Goal: Task Accomplishment & Management: Use online tool/utility

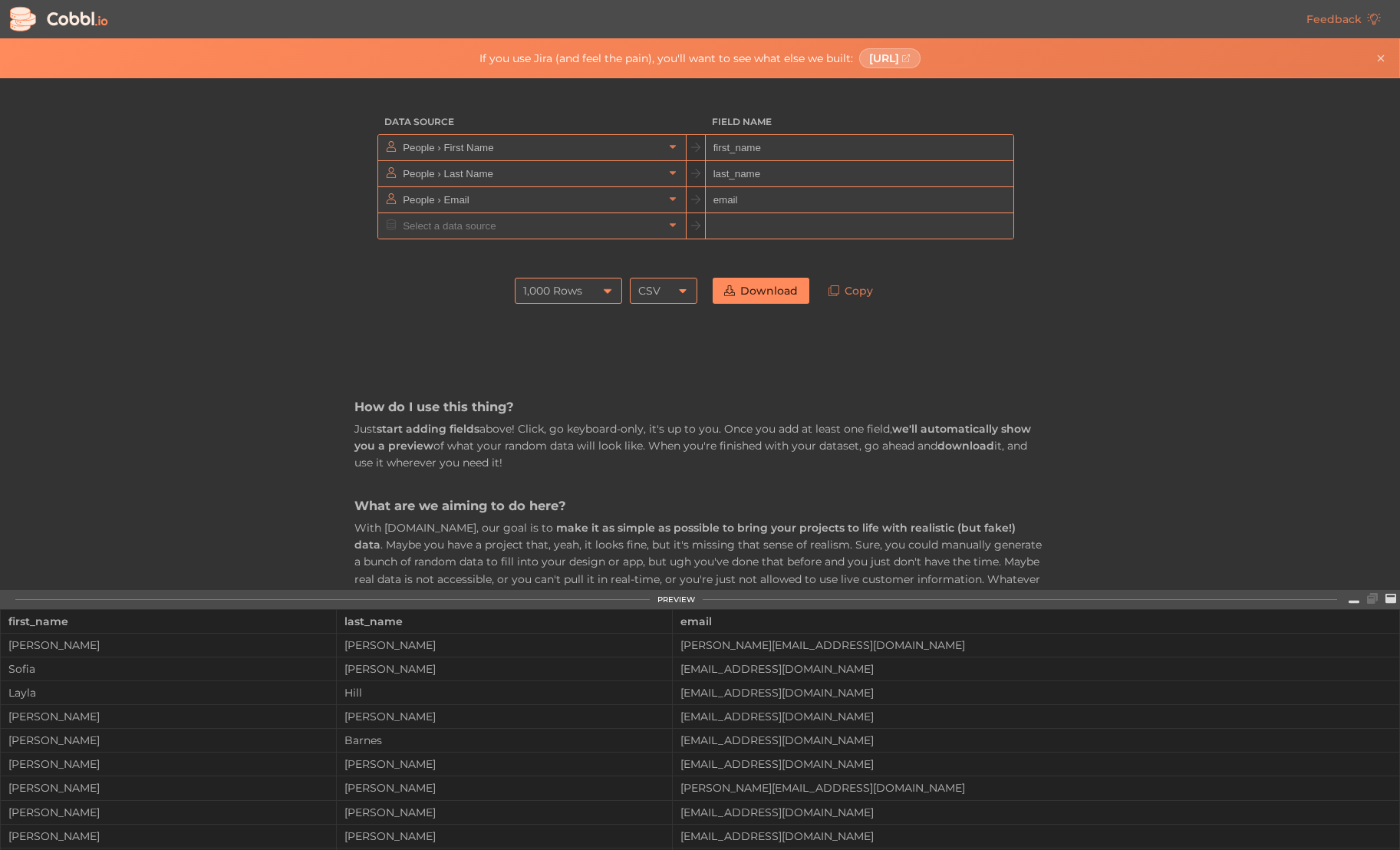
click at [578, 292] on div "1,000 Rows" at bounding box center [553, 291] width 59 height 26
click at [1037, 148] on link at bounding box center [1036, 147] width 19 height 16
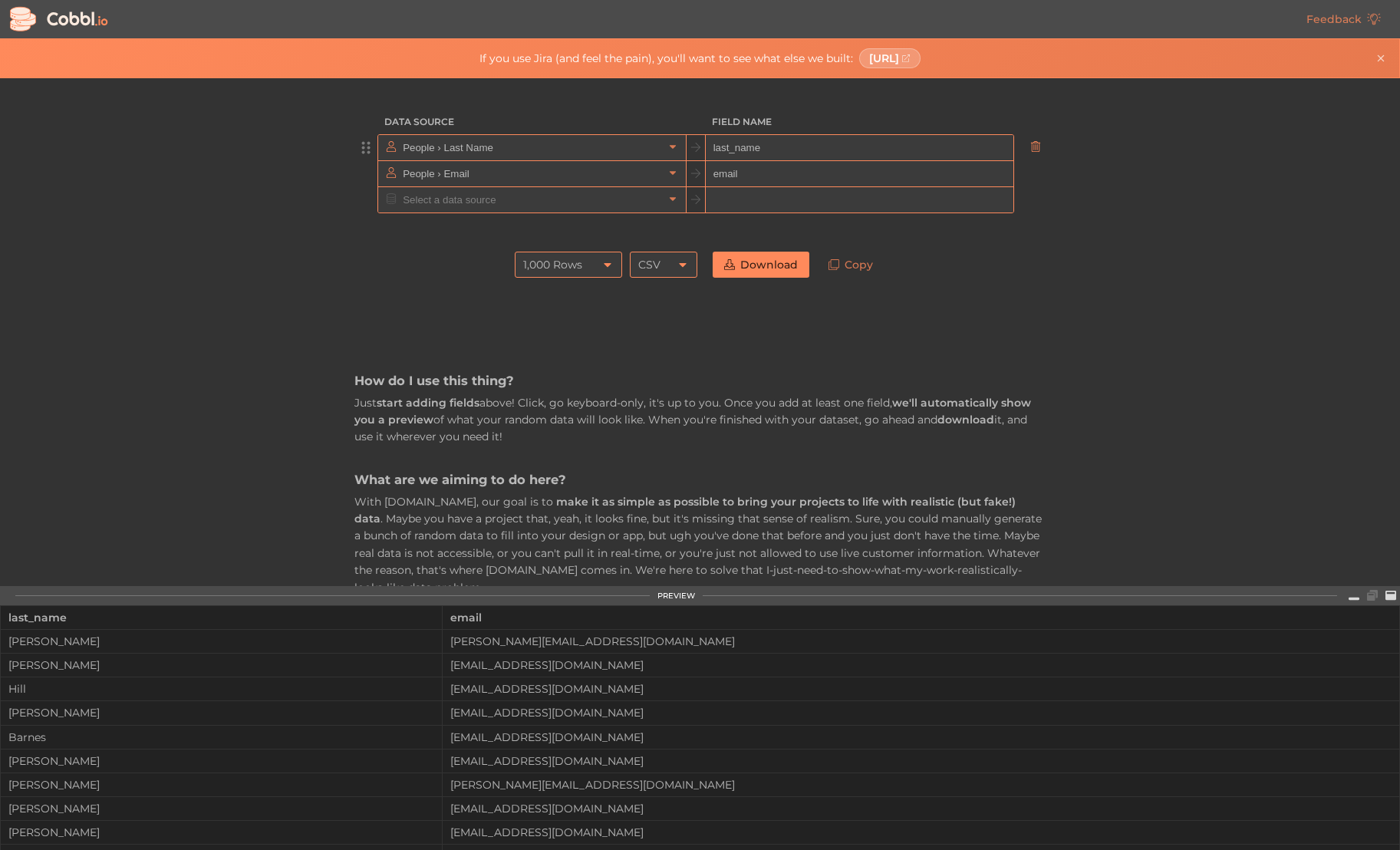
click at [1033, 146] on icon at bounding box center [1037, 146] width 11 height 11
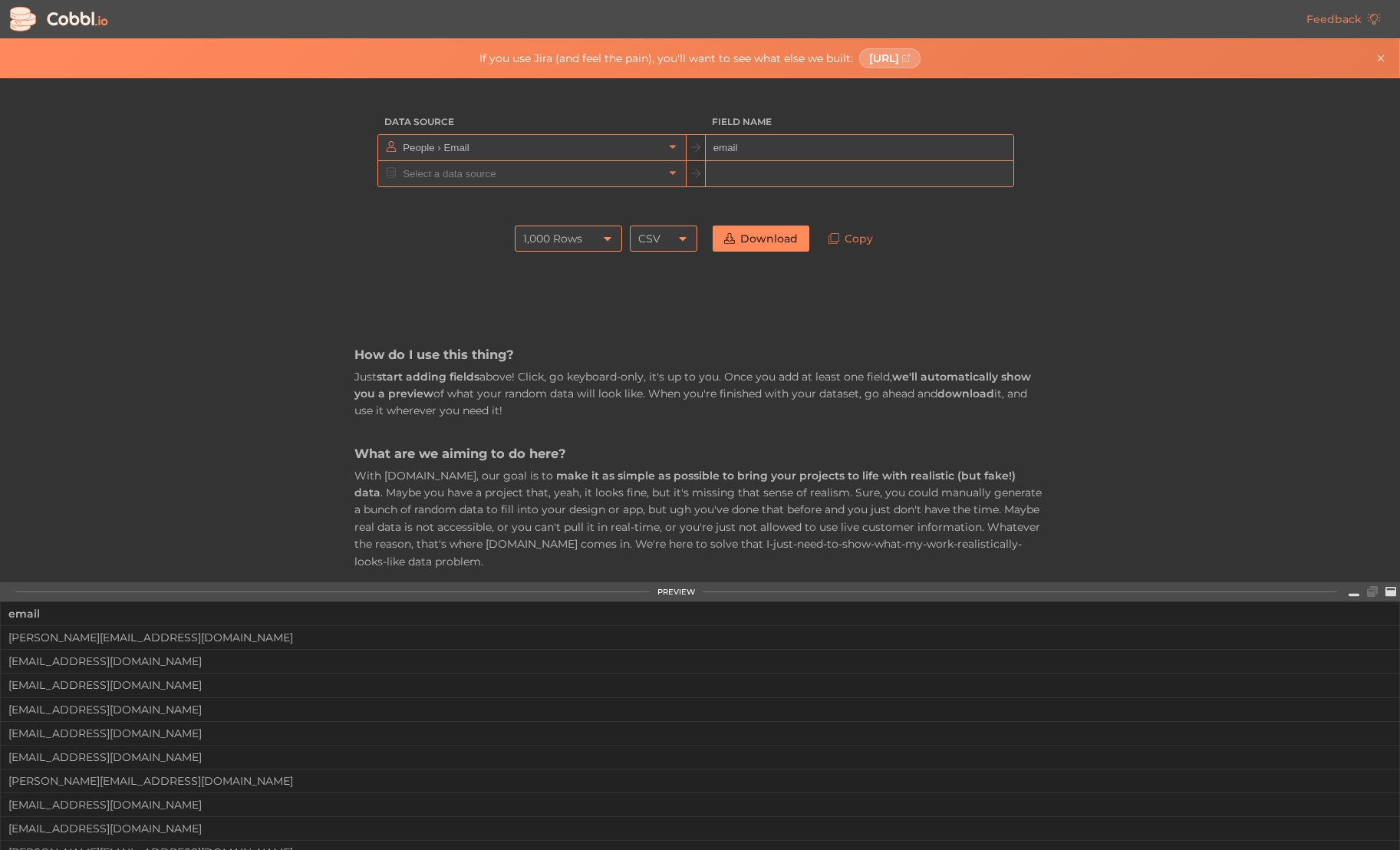
click at [1033, 146] on icon at bounding box center [1037, 146] width 11 height 11
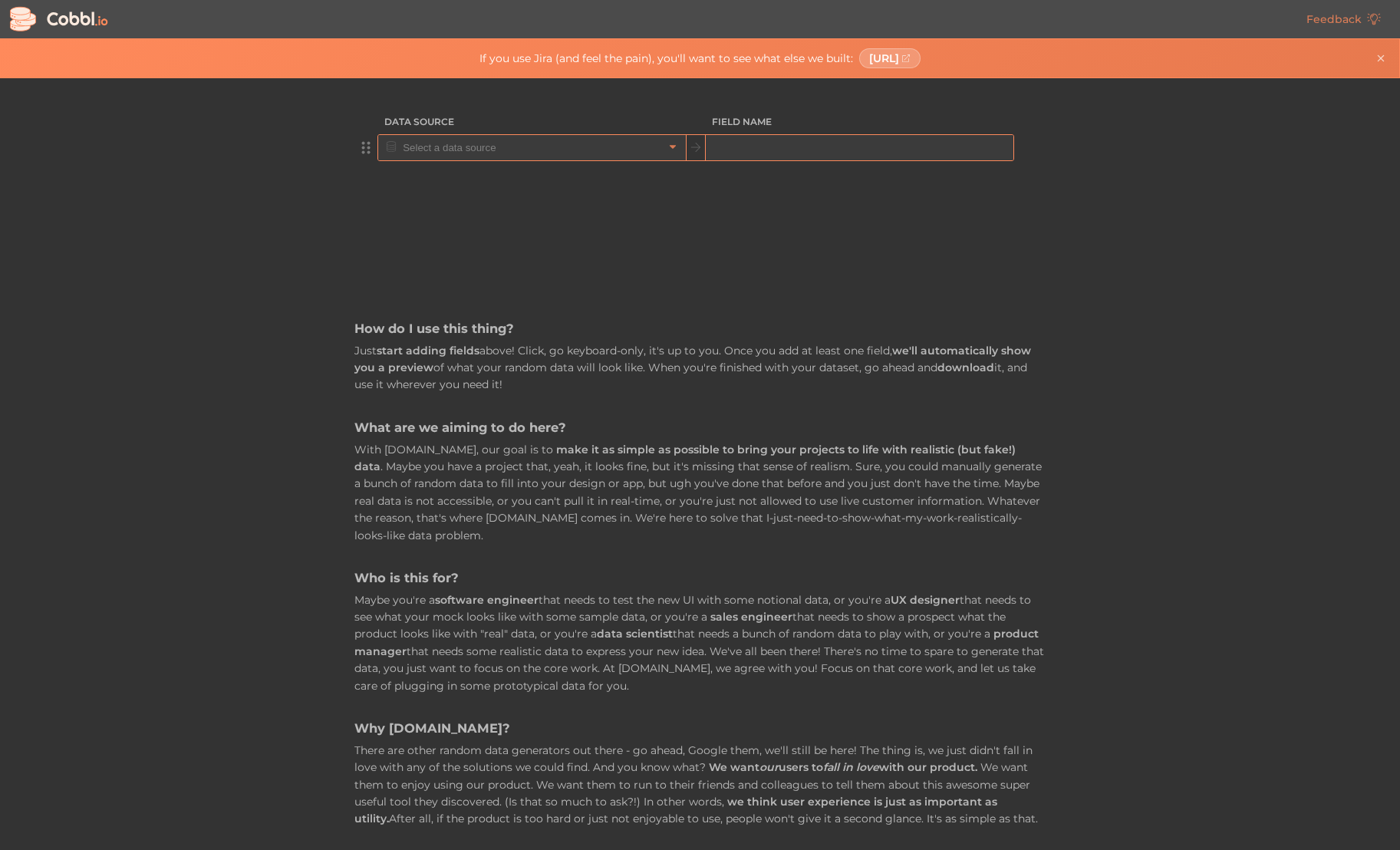
click at [640, 149] on input "text" at bounding box center [531, 147] width 265 height 25
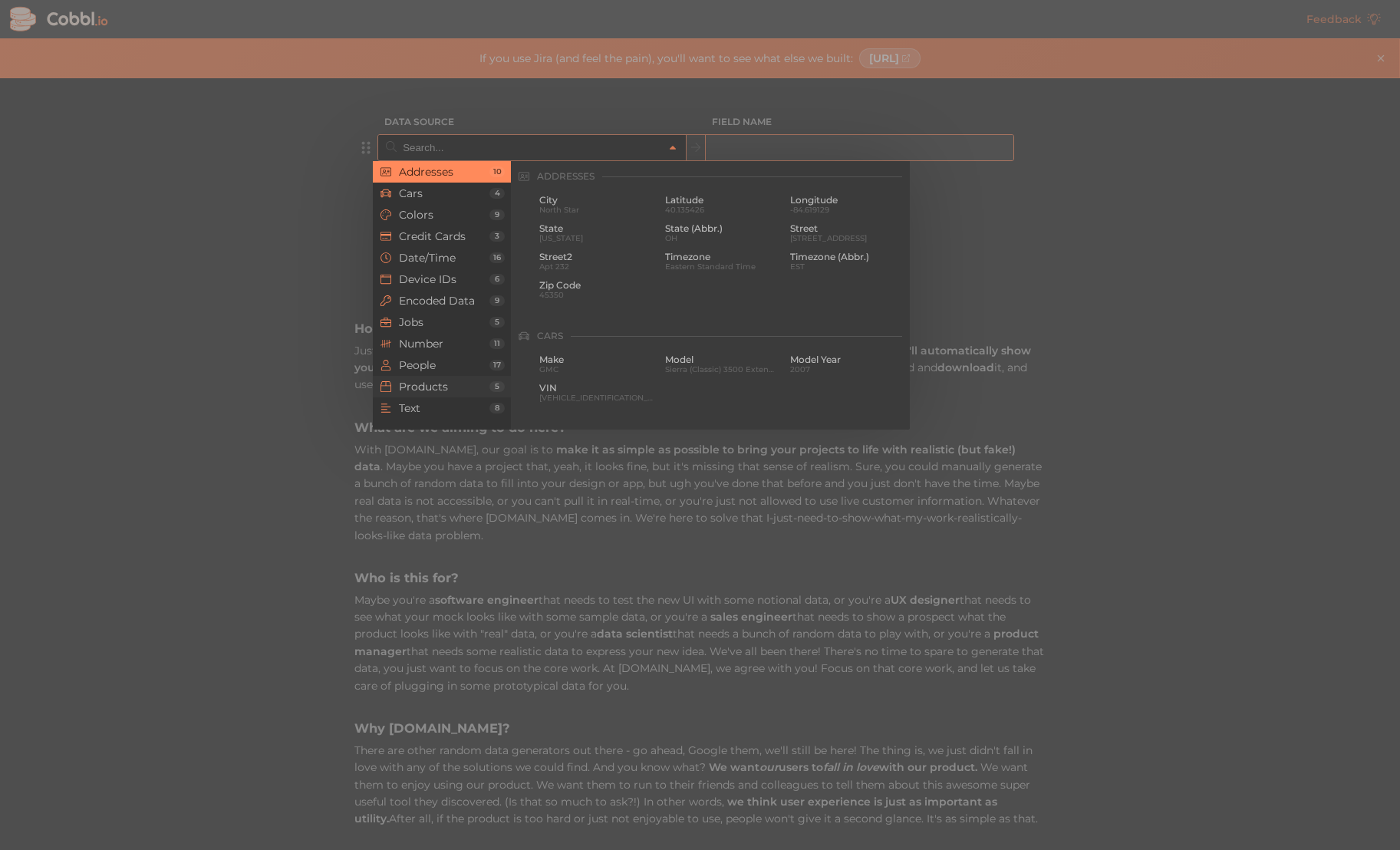
click at [451, 383] on span "Products" at bounding box center [444, 387] width 91 height 12
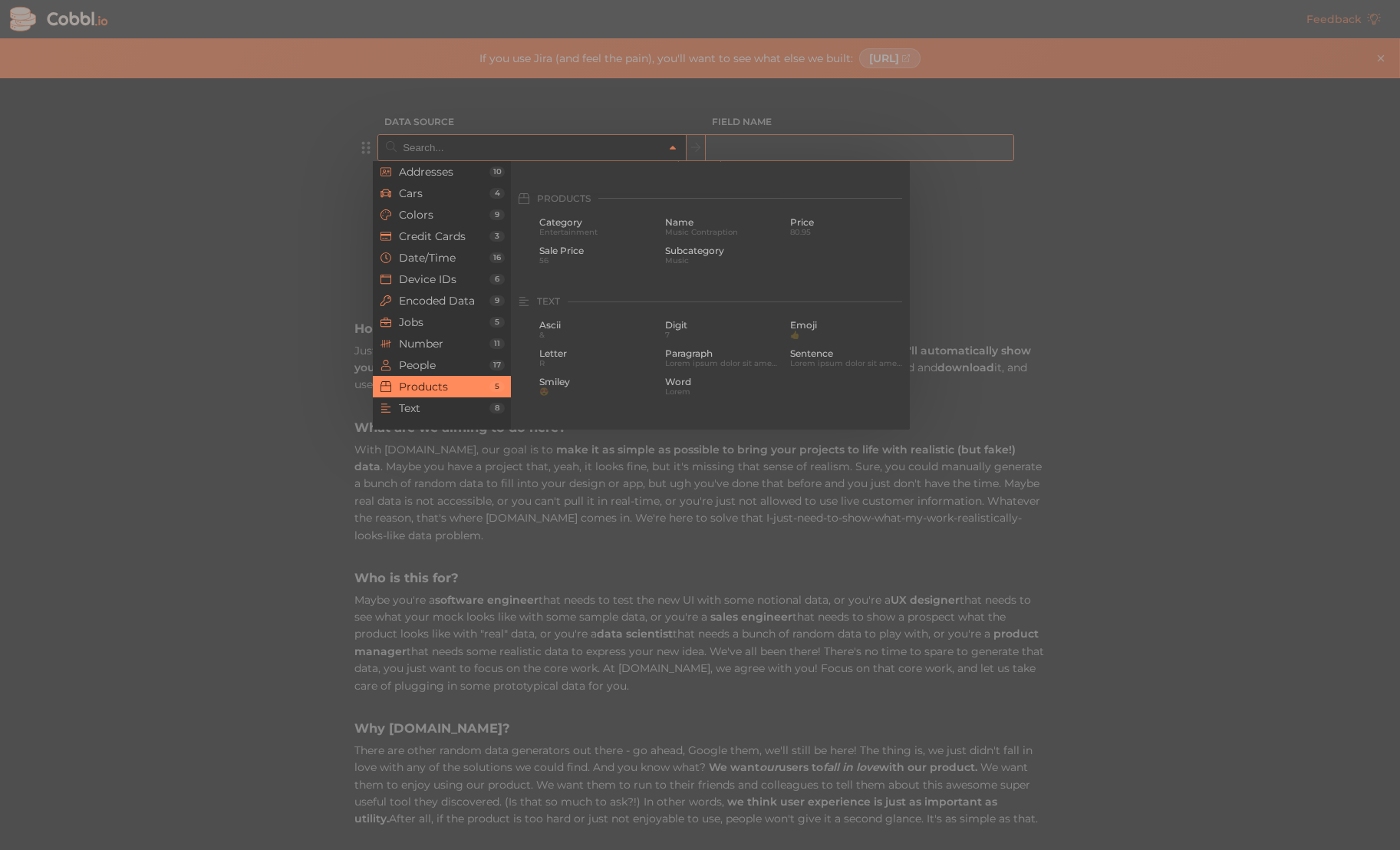
scroll to position [1398, 0]
click at [577, 197] on span "Category" at bounding box center [596, 200] width 114 height 11
type input "Products › Category"
type input "category"
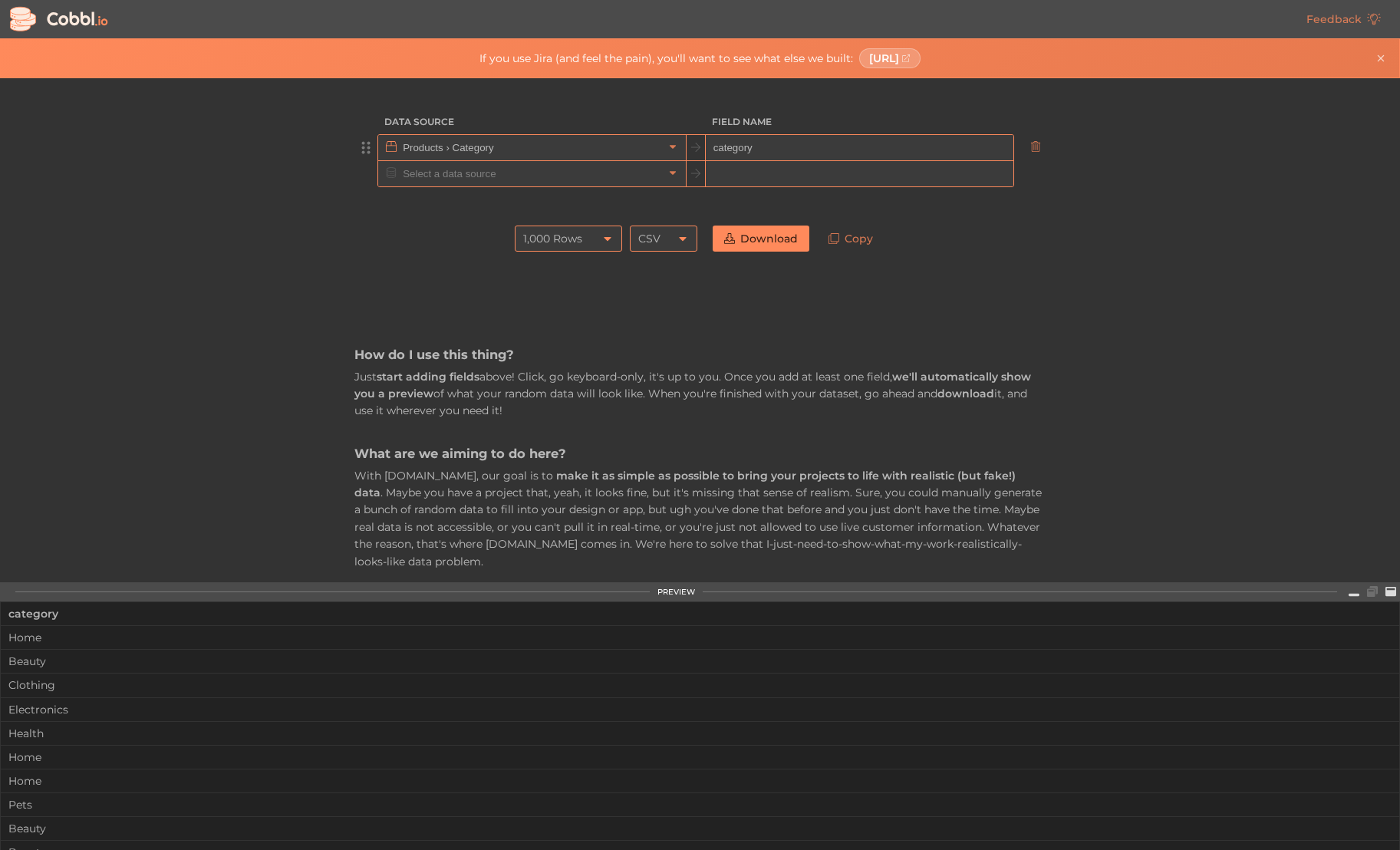
click at [772, 144] on input "category" at bounding box center [859, 148] width 308 height 26
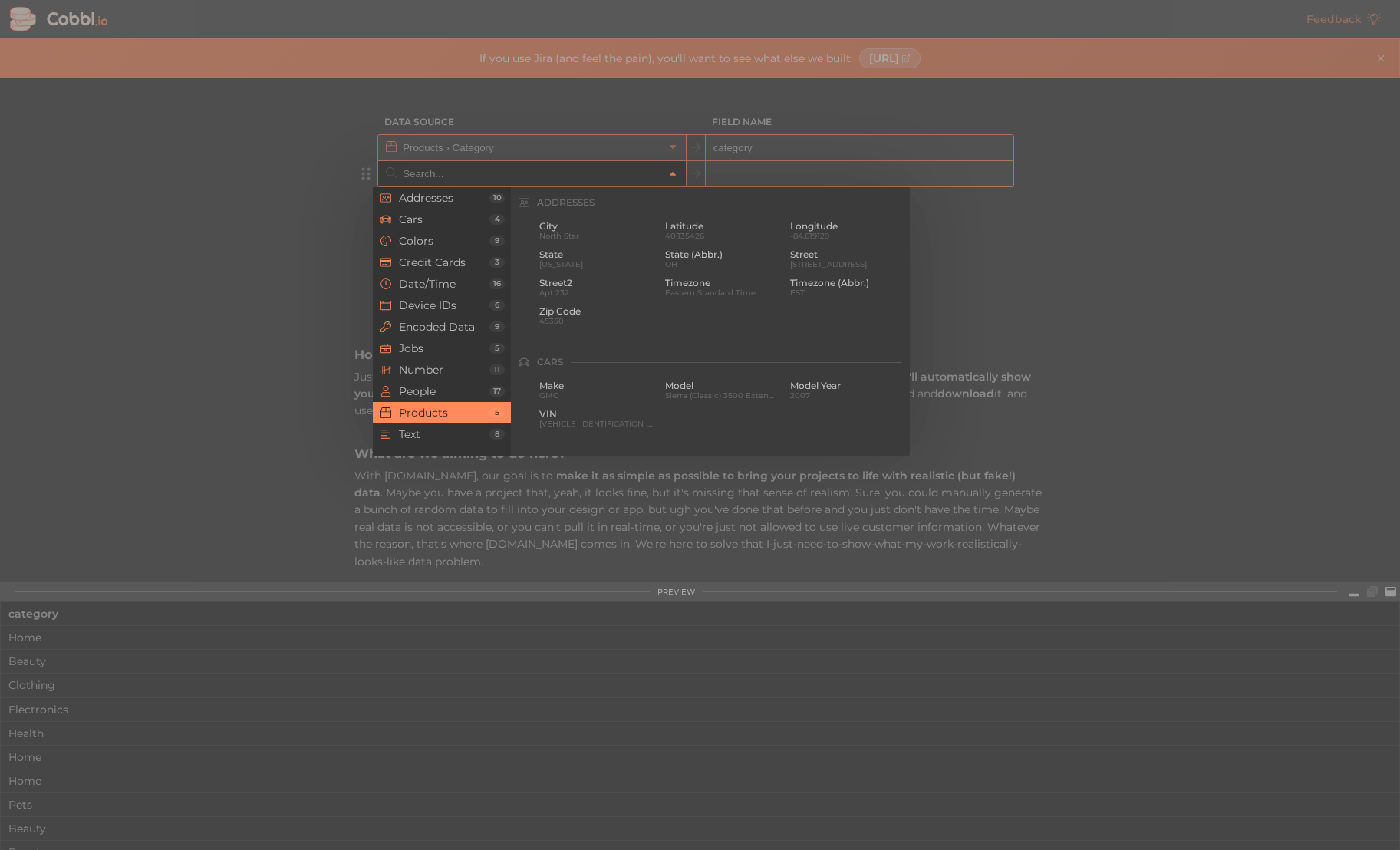
click at [577, 173] on input "text" at bounding box center [531, 173] width 265 height 25
click at [709, 234] on span "Music Contraption" at bounding box center [722, 235] width 114 height 8
type input "Products › Name"
type input "name"
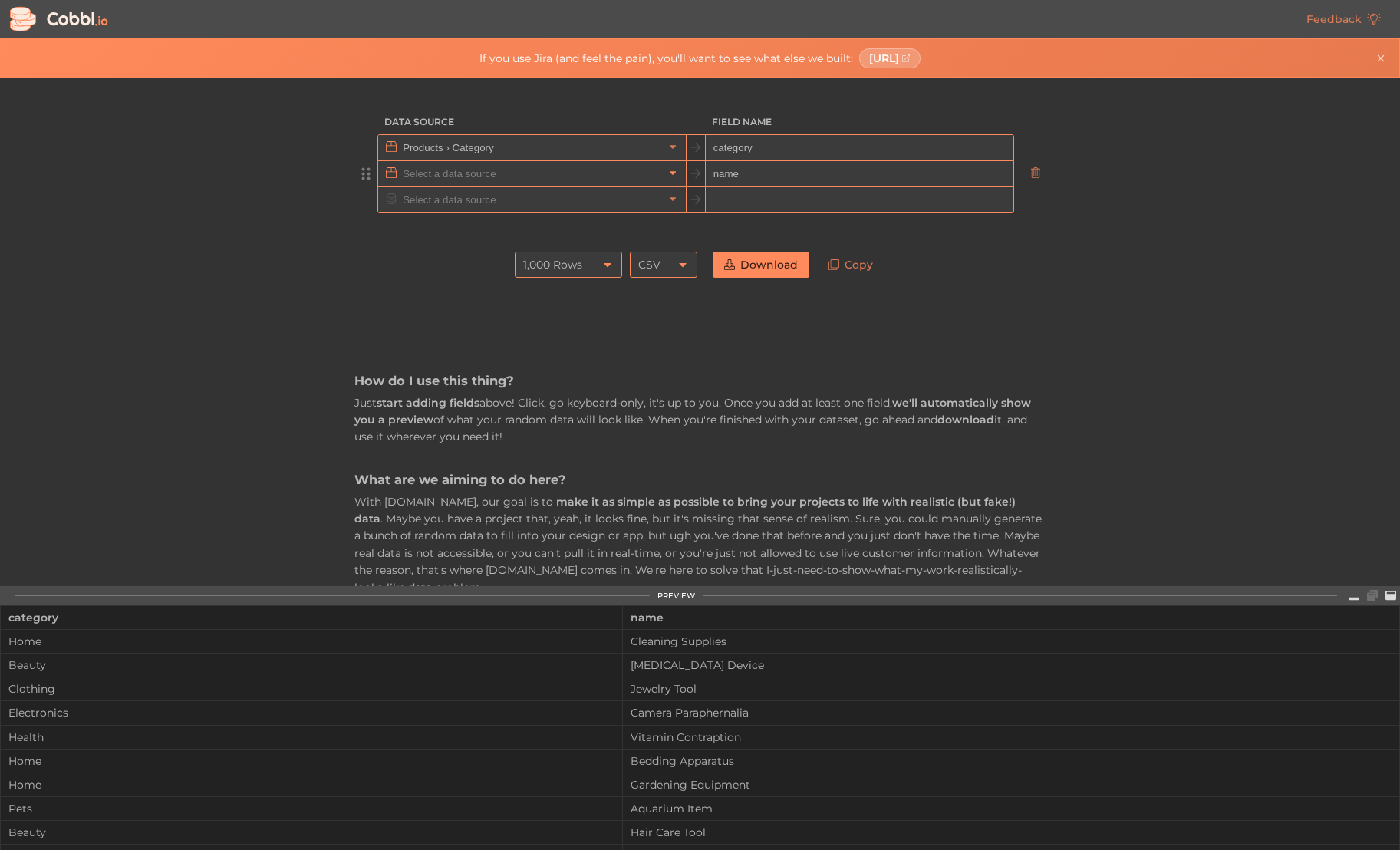
click at [670, 174] on icon at bounding box center [673, 172] width 11 height 11
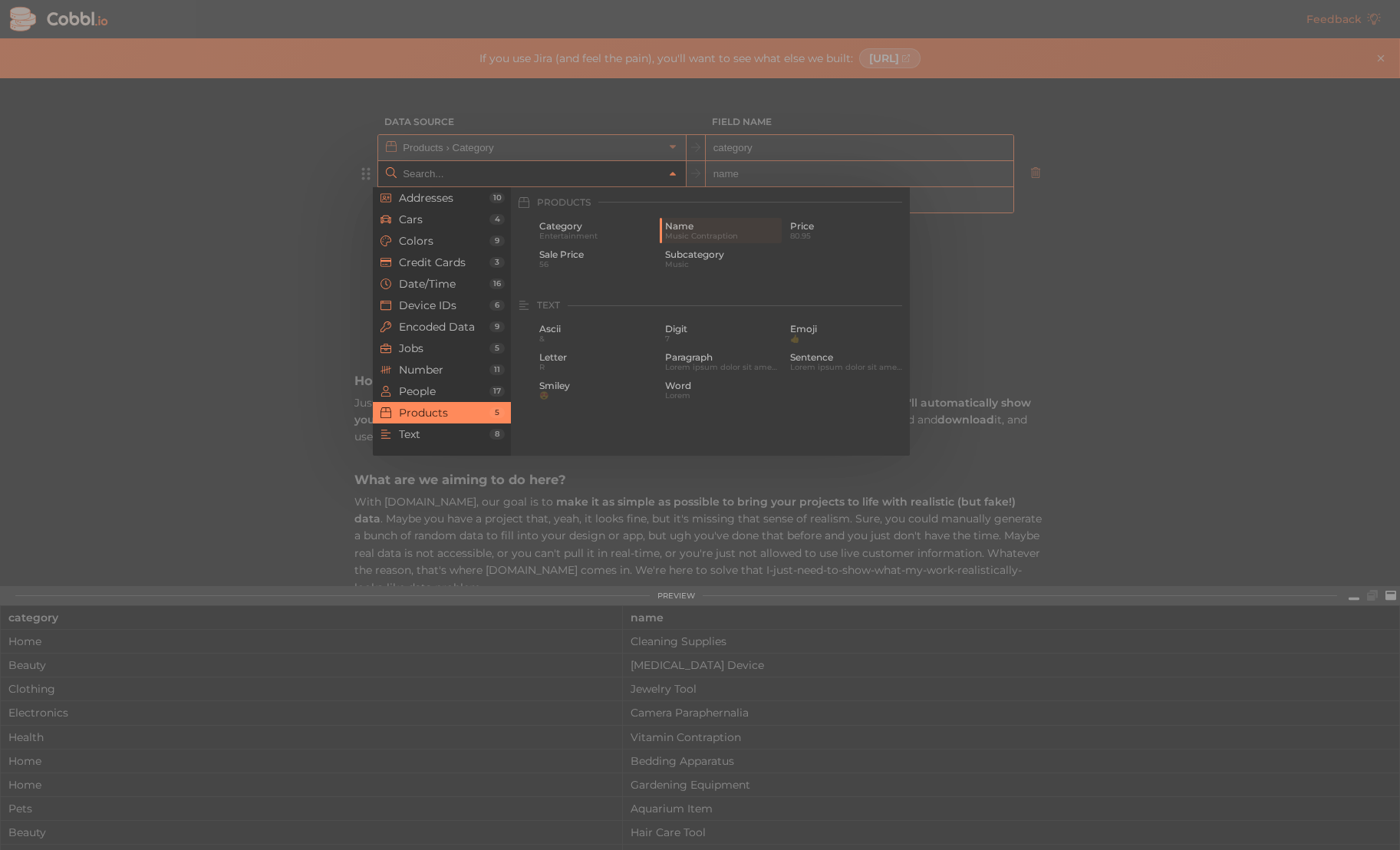
click at [376, 135] on div at bounding box center [700, 425] width 1400 height 850
type input "Products › Name"
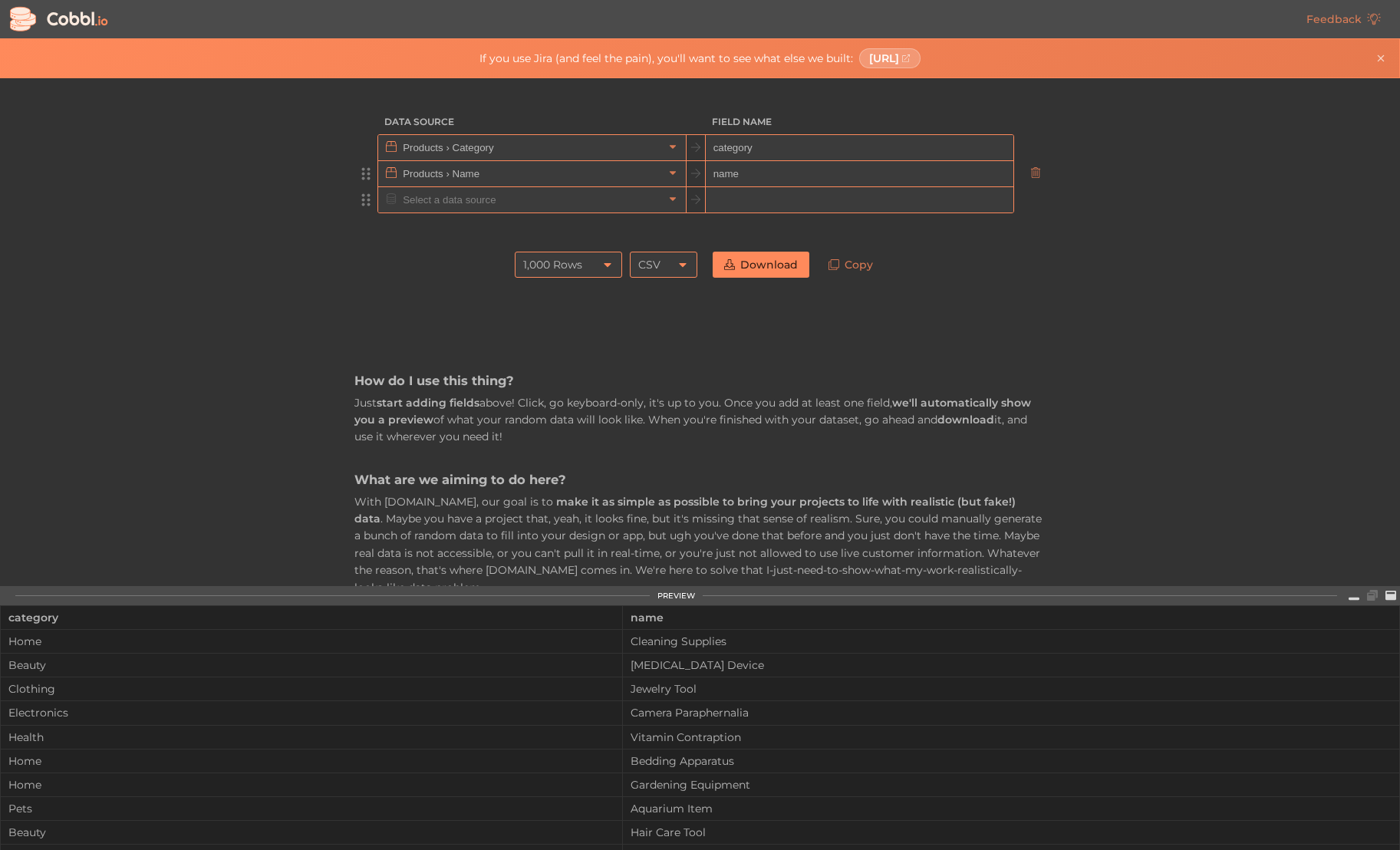
click at [433, 191] on input "text" at bounding box center [531, 199] width 265 height 25
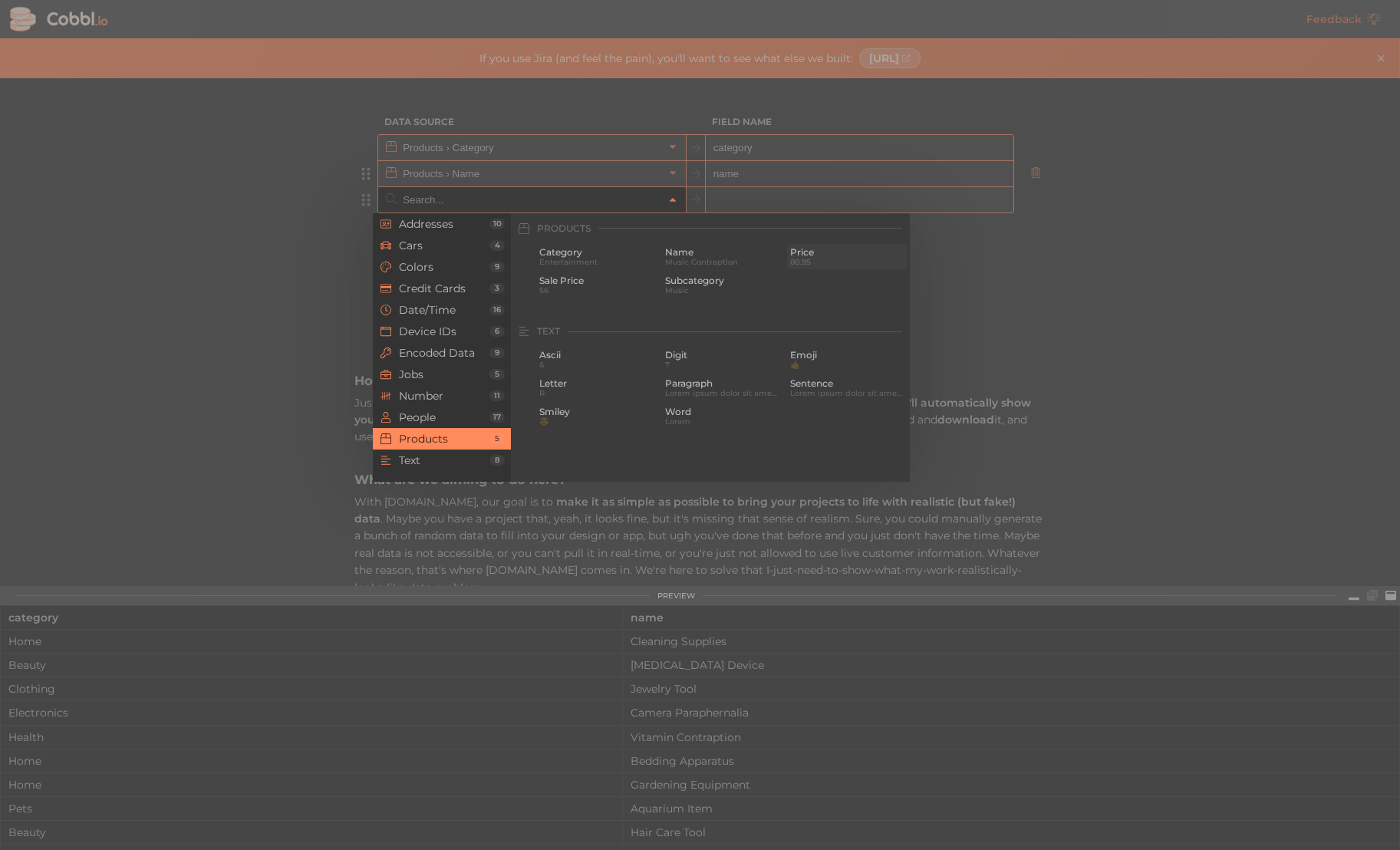
click at [818, 260] on span "80.95" at bounding box center [846, 261] width 114 height 8
type input "Products › Price"
type input "price"
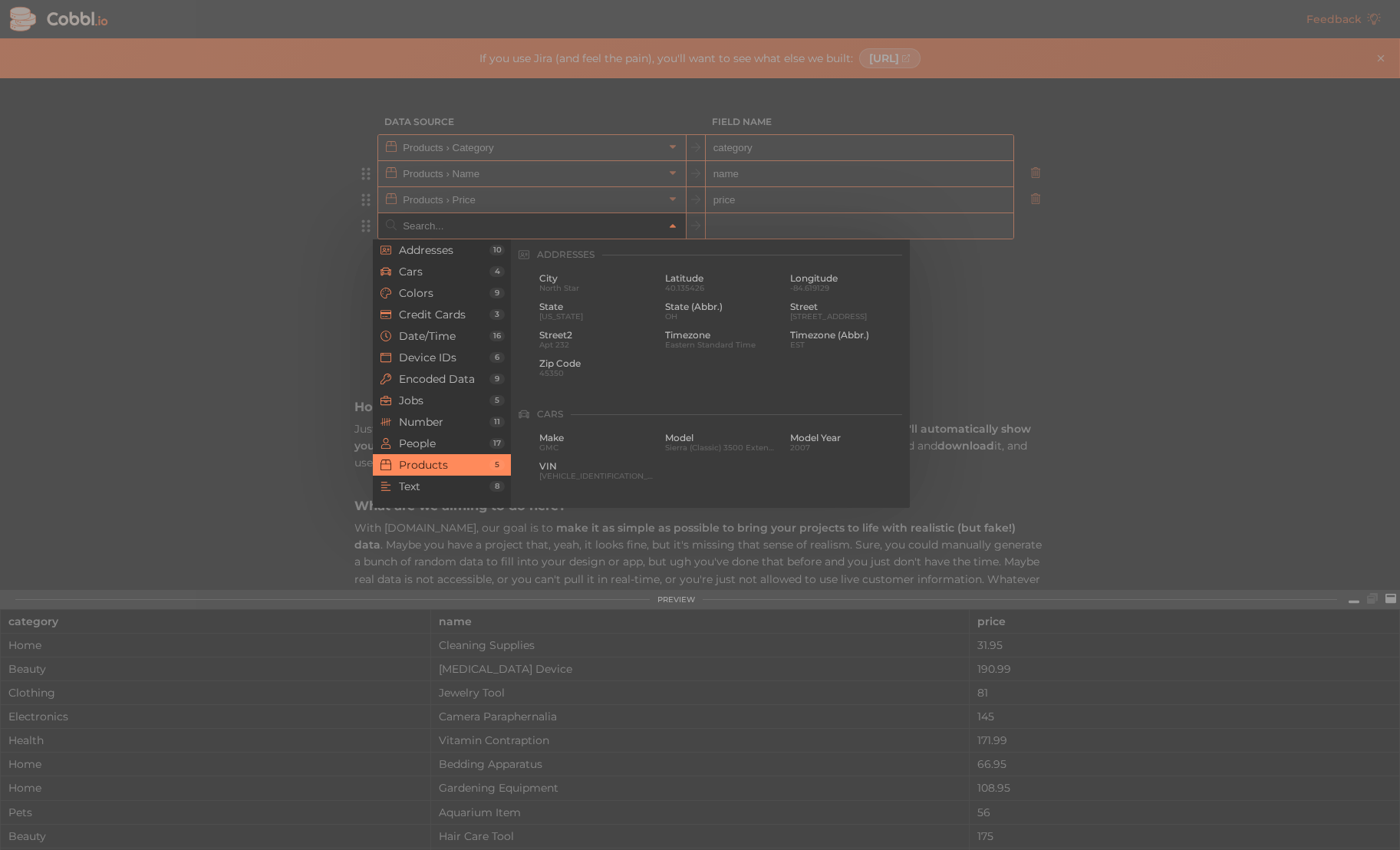
click at [528, 227] on input "text" at bounding box center [531, 225] width 265 height 25
click at [594, 304] on span "Sale Price" at bounding box center [596, 307] width 114 height 11
type input "Products › Sale Price"
type input "sale_price"
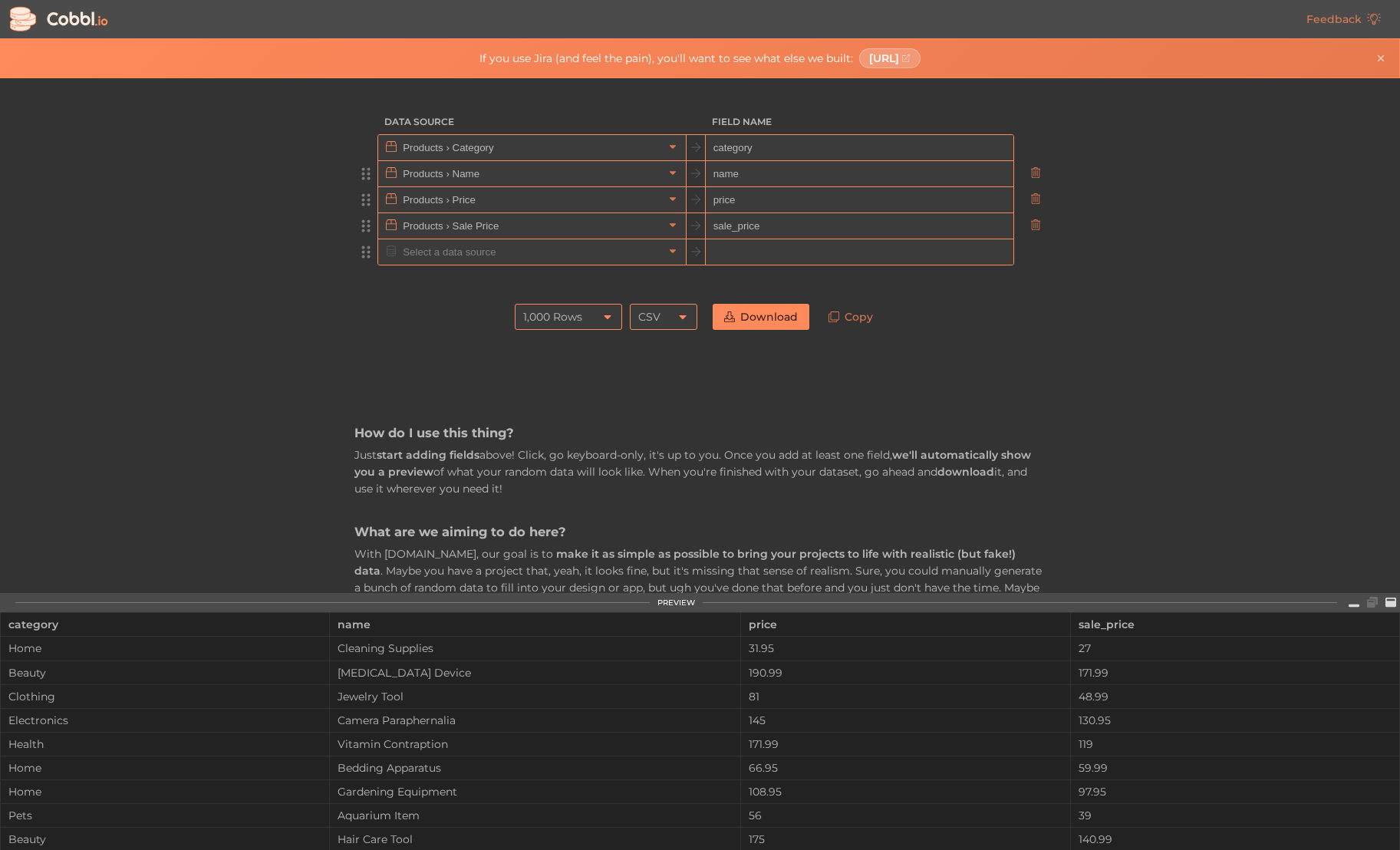
click at [541, 250] on input "text" at bounding box center [531, 251] width 265 height 25
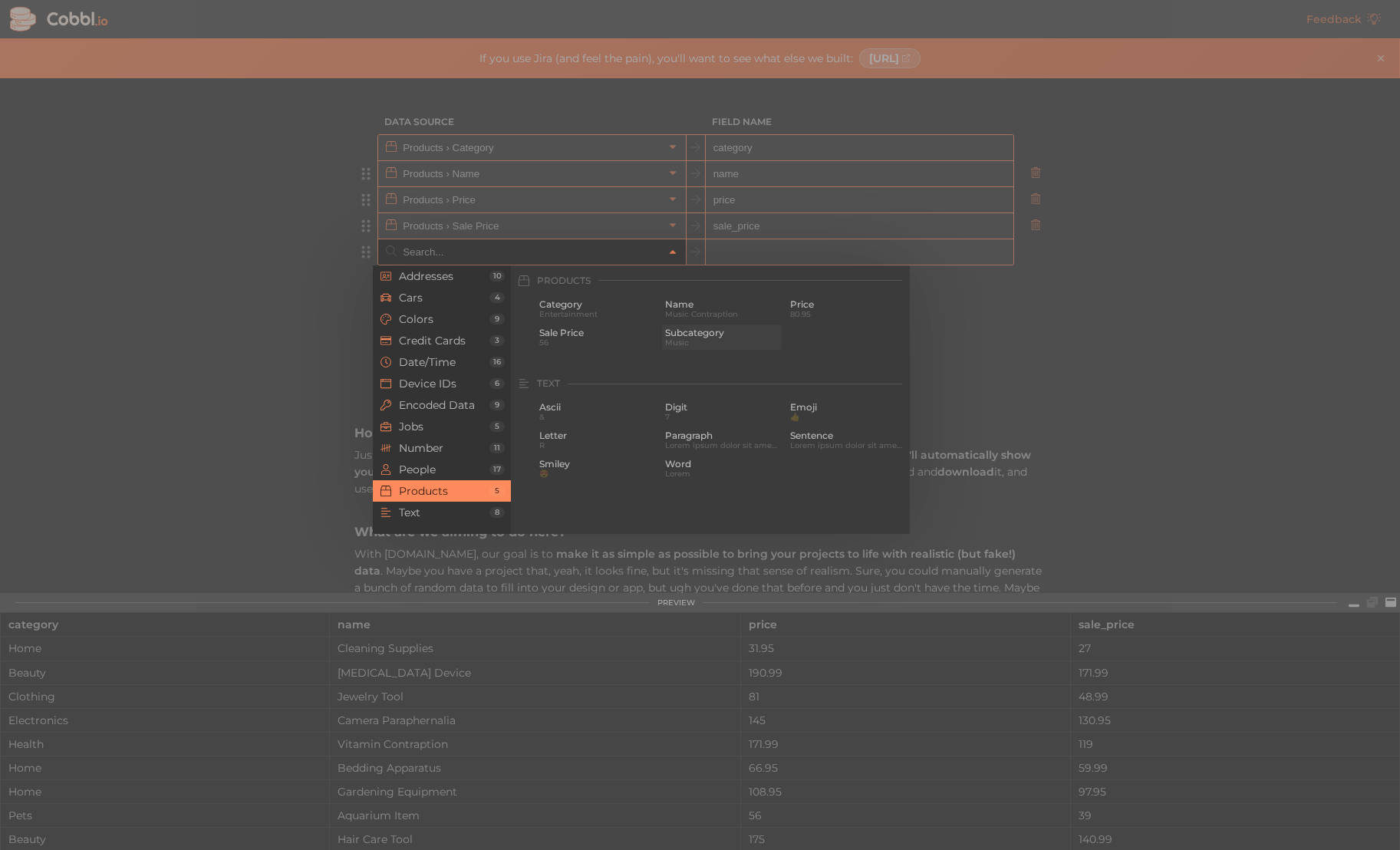
click at [716, 332] on span "Subcategory" at bounding box center [722, 333] width 114 height 11
type input "Products › Subcategory"
type input "subcategory"
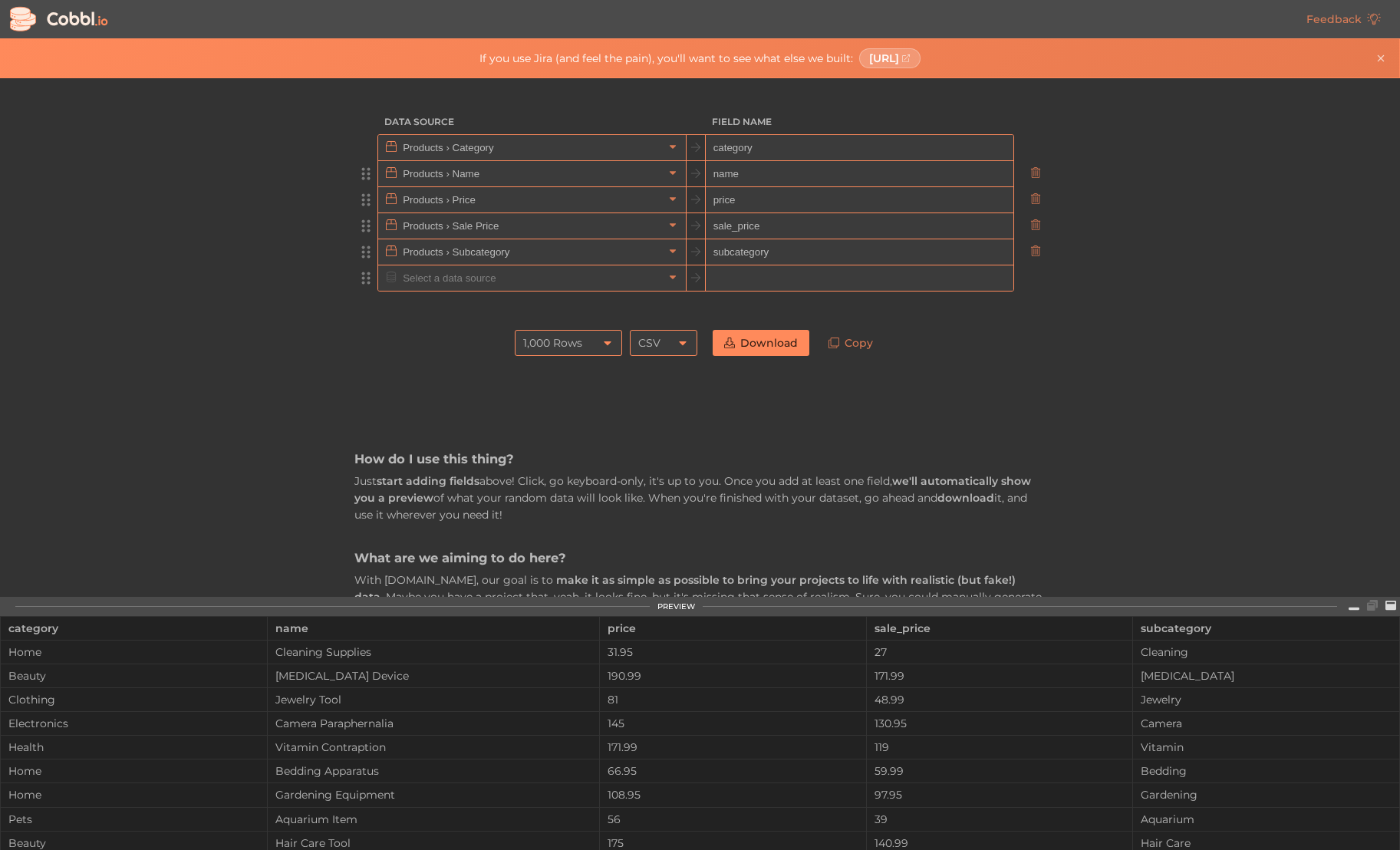
click at [550, 277] on input "text" at bounding box center [531, 277] width 265 height 25
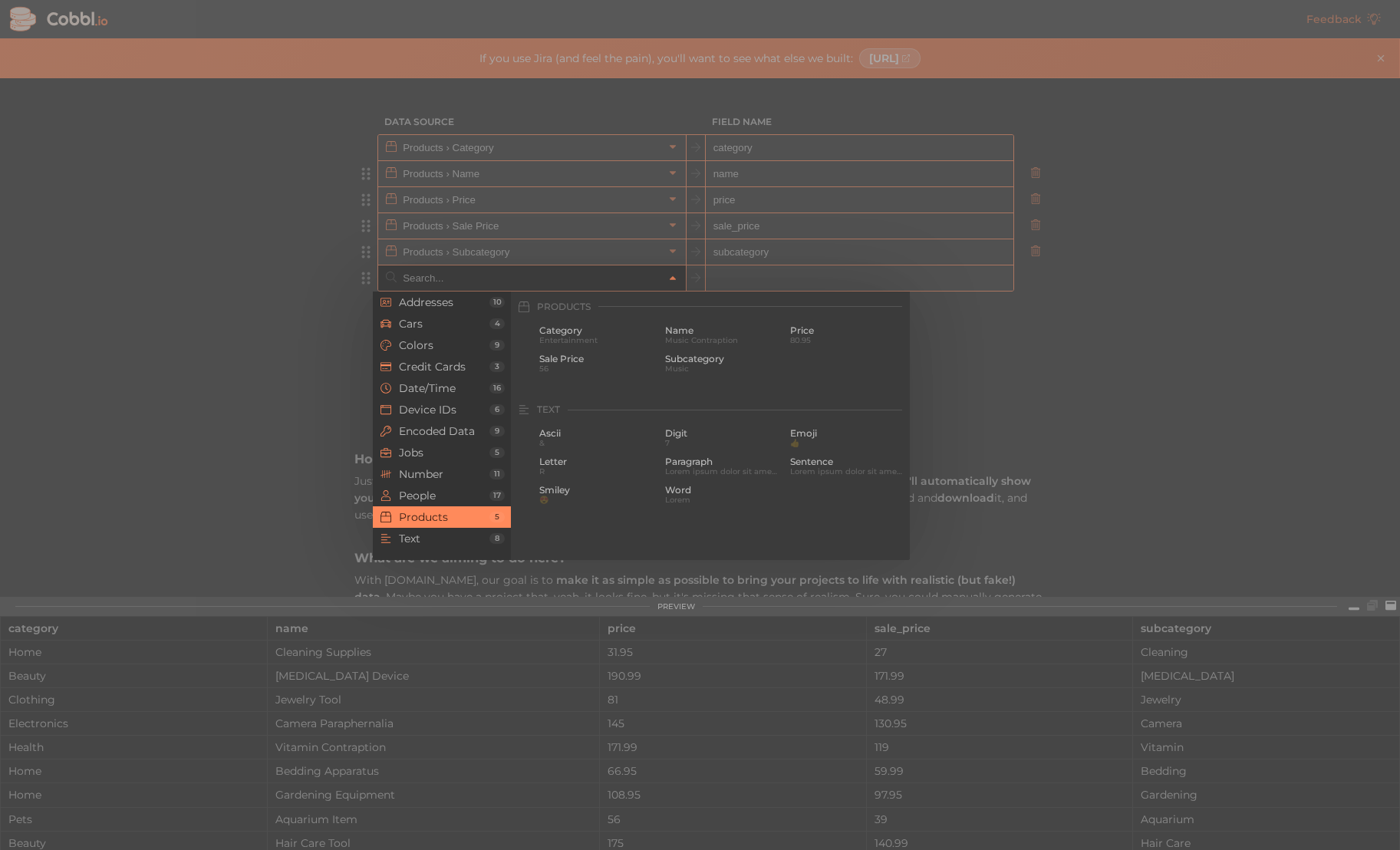
click at [1070, 440] on div at bounding box center [700, 425] width 1400 height 850
